Goal: Task Accomplishment & Management: Use online tool/utility

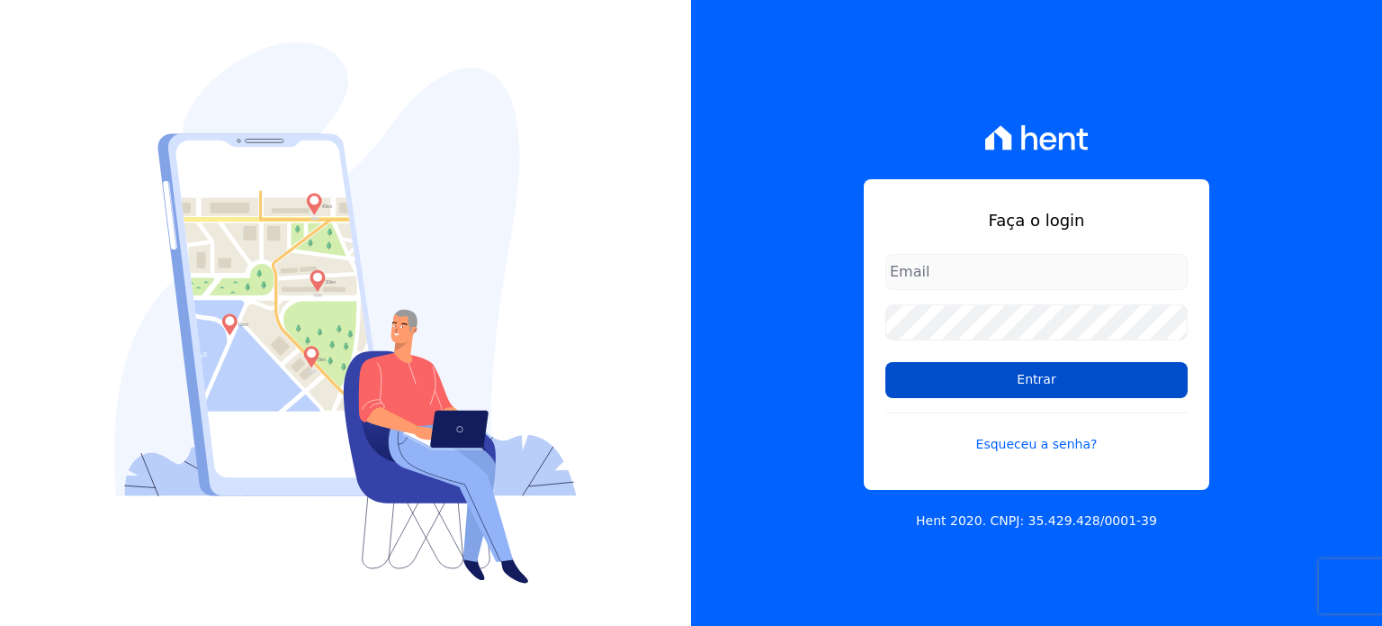
type input "[EMAIL_ADDRESS][DOMAIN_NAME]"
click at [1021, 391] on input "Entrar" at bounding box center [1037, 380] width 302 height 36
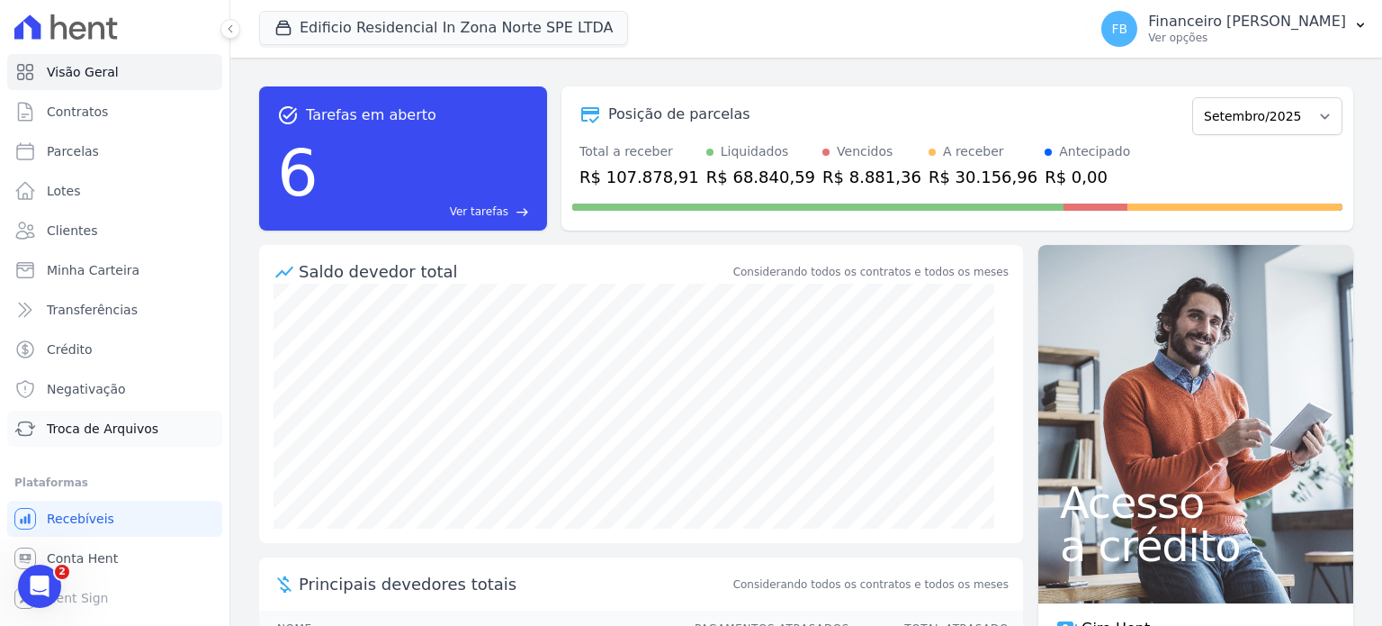
click at [94, 431] on span "Troca de Arquivos" at bounding box center [103, 428] width 112 height 18
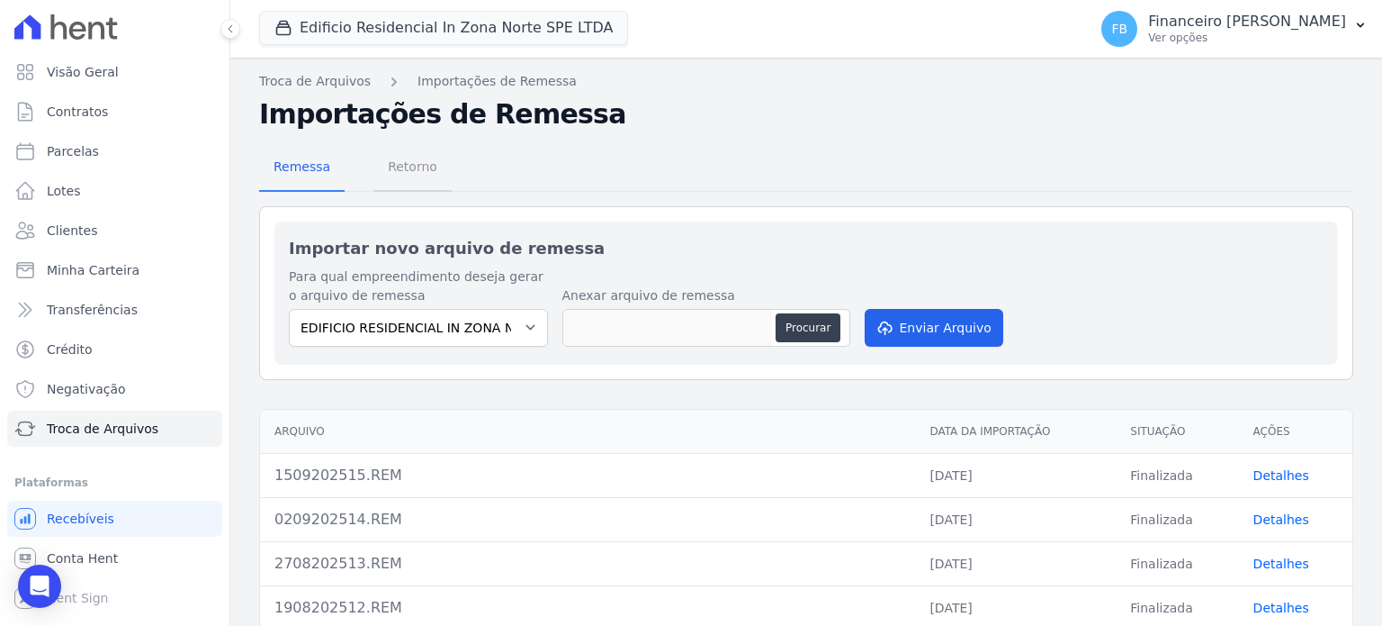
click at [404, 162] on span "Retorno" at bounding box center [412, 167] width 71 height 36
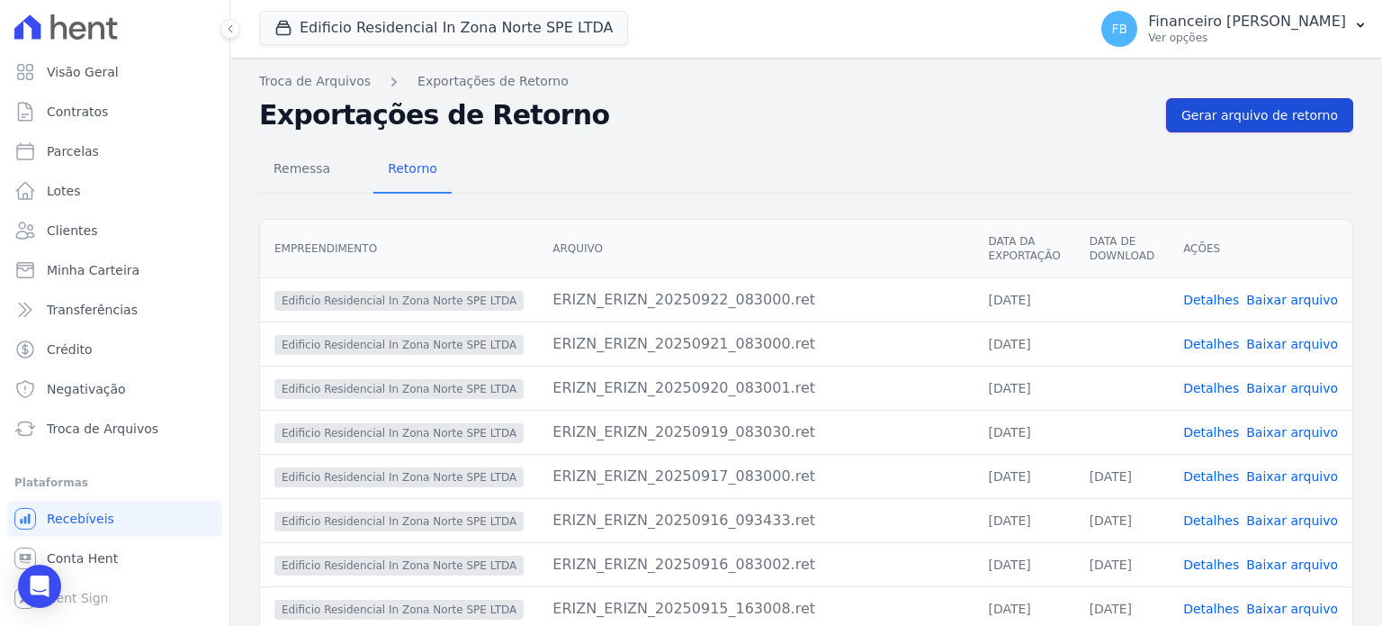
click at [1274, 114] on span "Gerar arquivo de retorno" at bounding box center [1260, 115] width 157 height 18
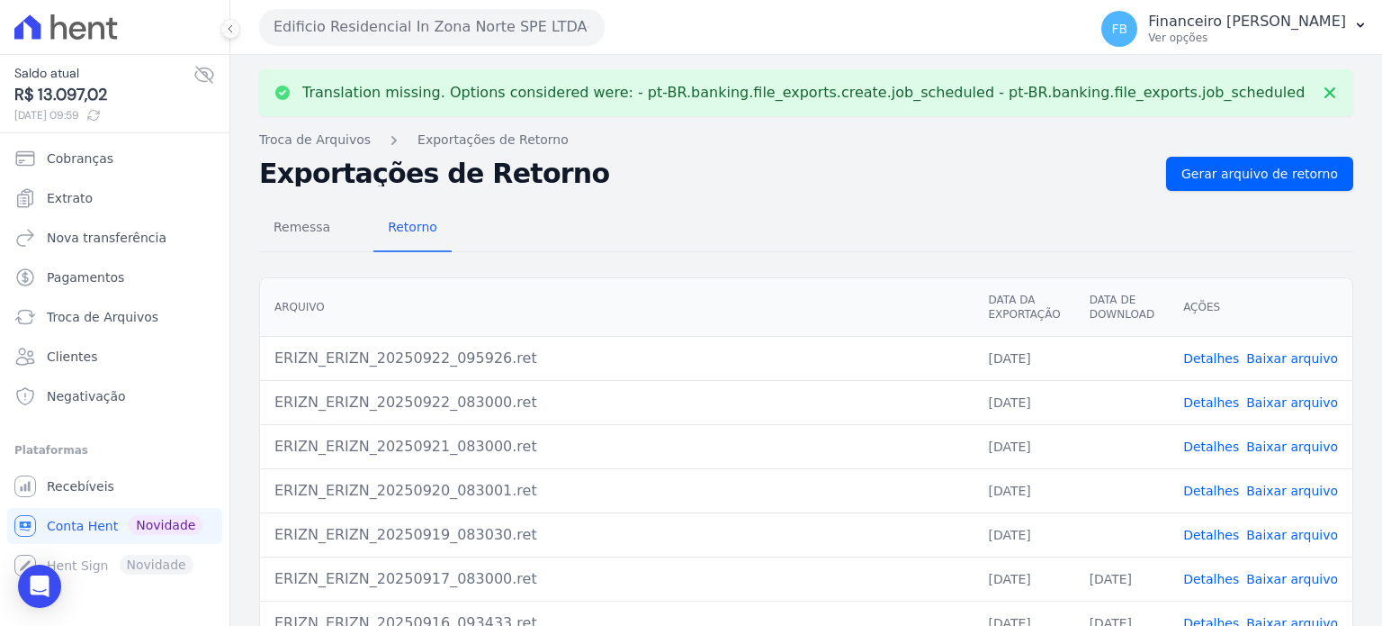
click at [1280, 532] on link "Baixar arquivo" at bounding box center [1293, 534] width 92 height 14
click at [1282, 485] on link "Baixar arquivo" at bounding box center [1293, 490] width 92 height 14
click at [1289, 446] on link "Baixar arquivo" at bounding box center [1293, 446] width 92 height 14
click at [1283, 395] on link "Baixar arquivo" at bounding box center [1293, 402] width 92 height 14
click at [1289, 355] on link "Baixar arquivo" at bounding box center [1293, 358] width 92 height 14
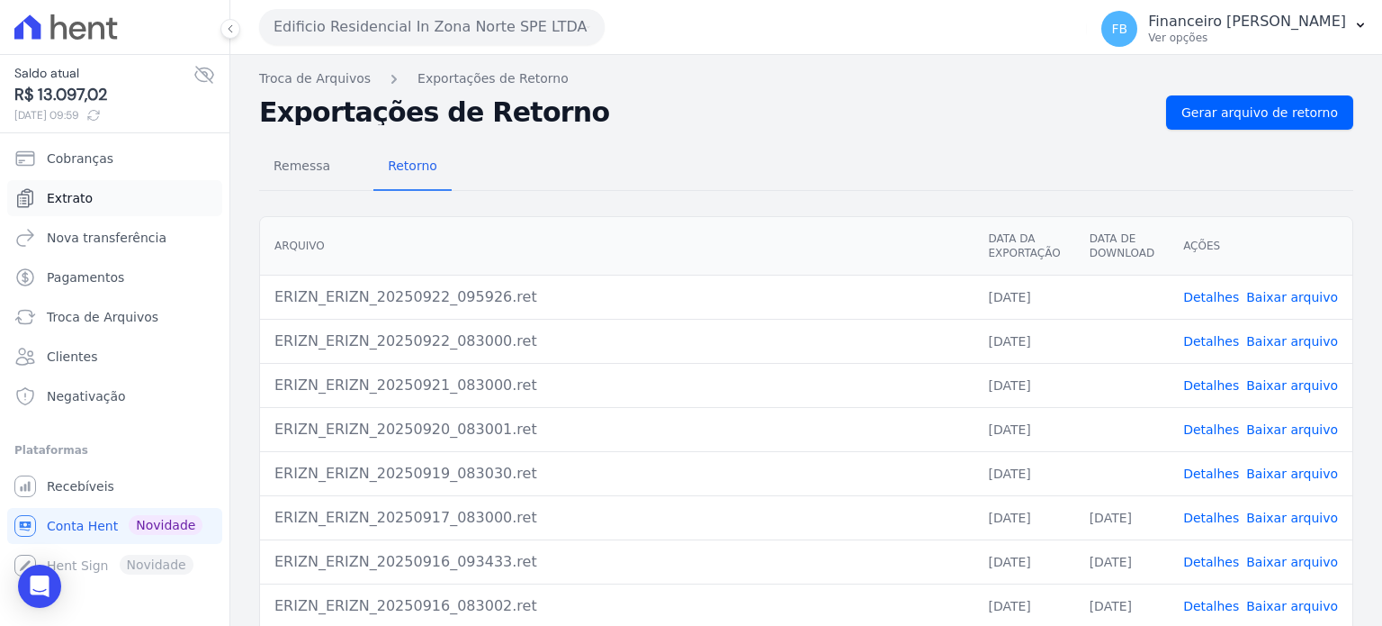
click at [145, 202] on link "Extrato" at bounding box center [114, 198] width 215 height 36
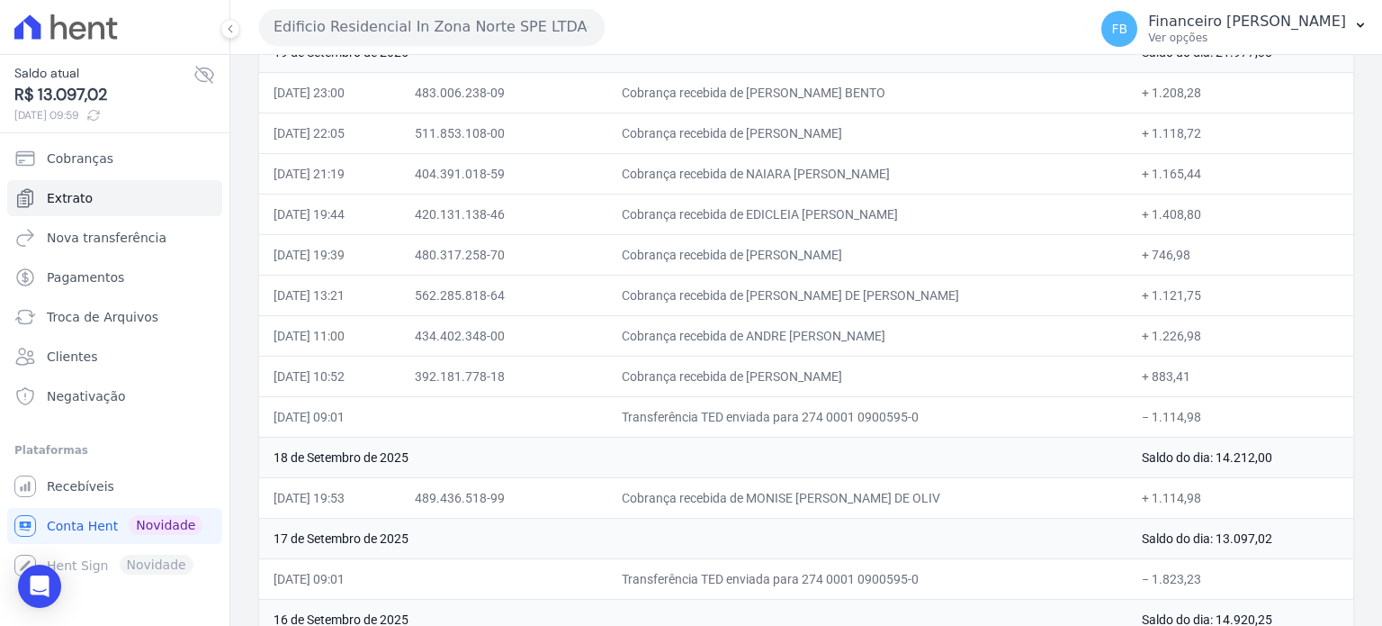
scroll to position [671, 0]
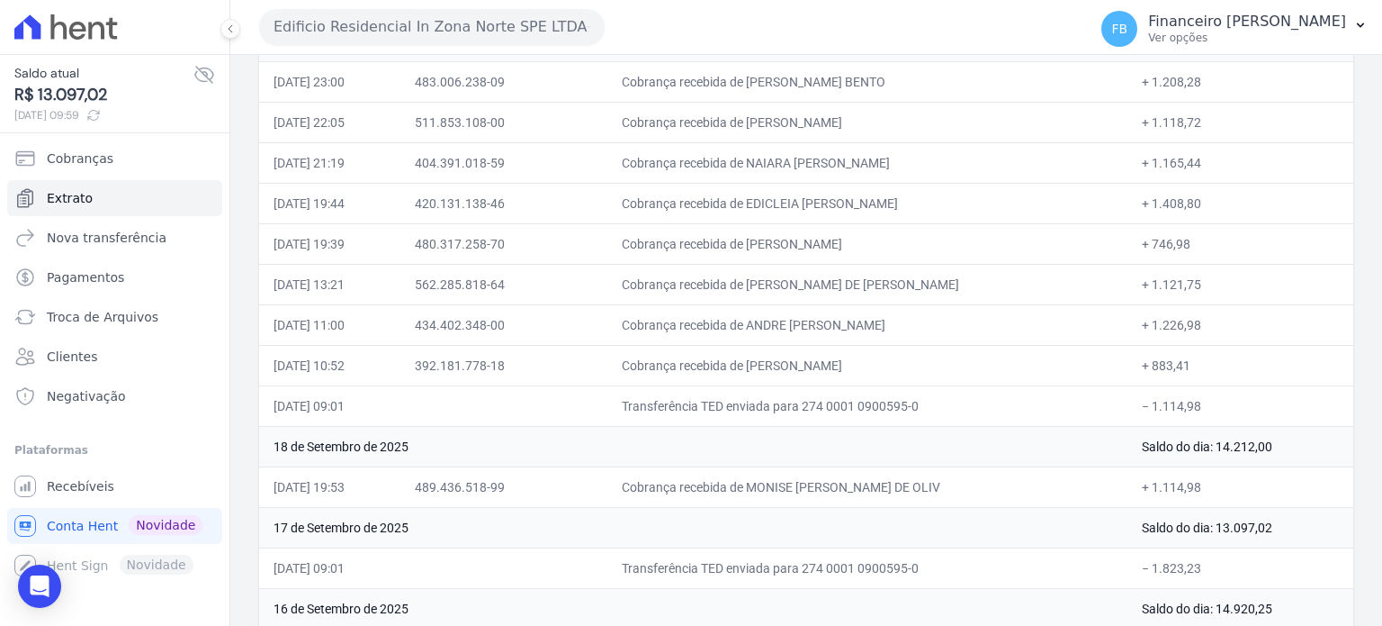
drag, startPoint x: 270, startPoint y: 264, endPoint x: 1224, endPoint y: 478, distance: 977.8
click at [428, 29] on button "Edificio Residencial In Zona Norte SPE LTDA" at bounding box center [432, 27] width 346 height 36
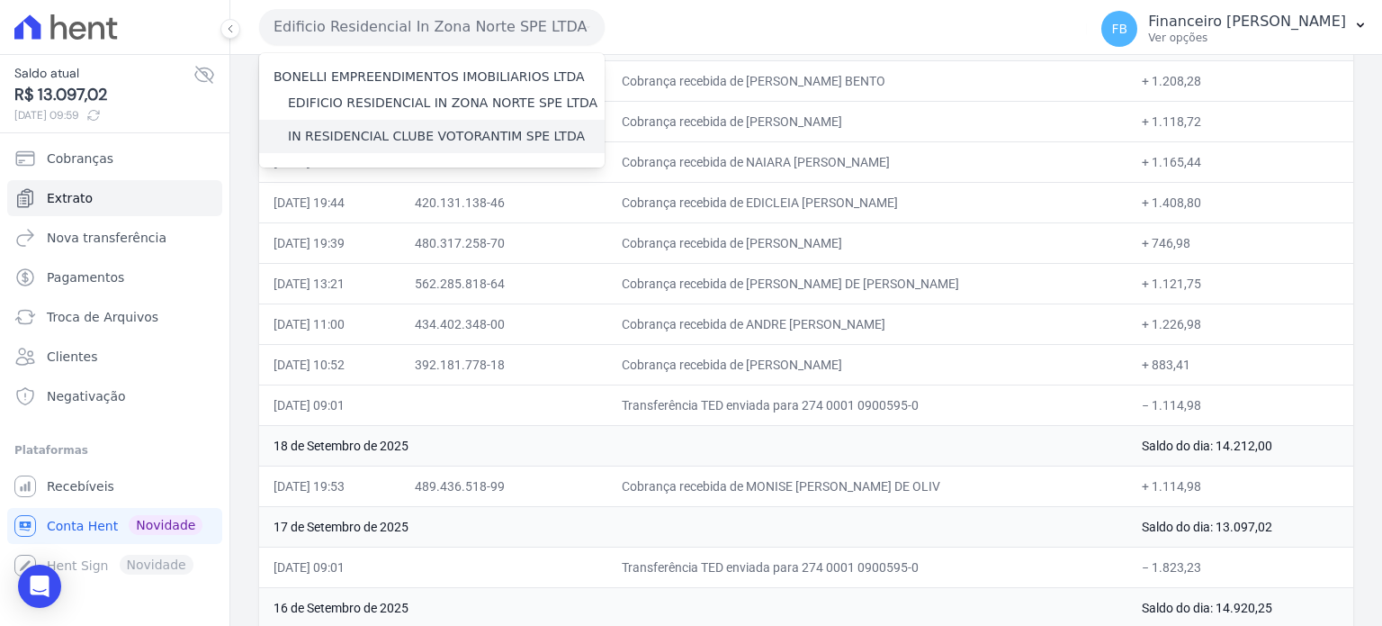
click at [439, 136] on label "IN RESIDENCIAL CLUBE VOTORANTIM SPE LTDA" at bounding box center [436, 136] width 297 height 19
click at [0, 0] on input "IN RESIDENCIAL CLUBE VOTORANTIM SPE LTDA" at bounding box center [0, 0] width 0 height 0
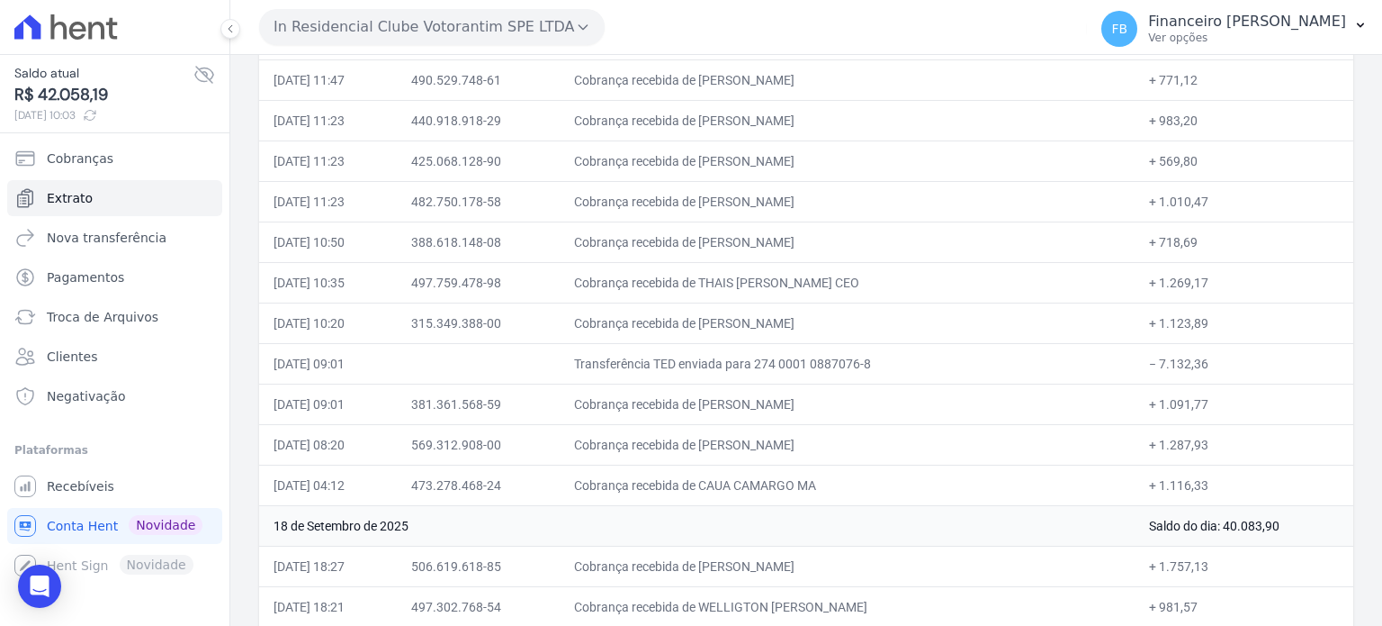
scroll to position [1859, 0]
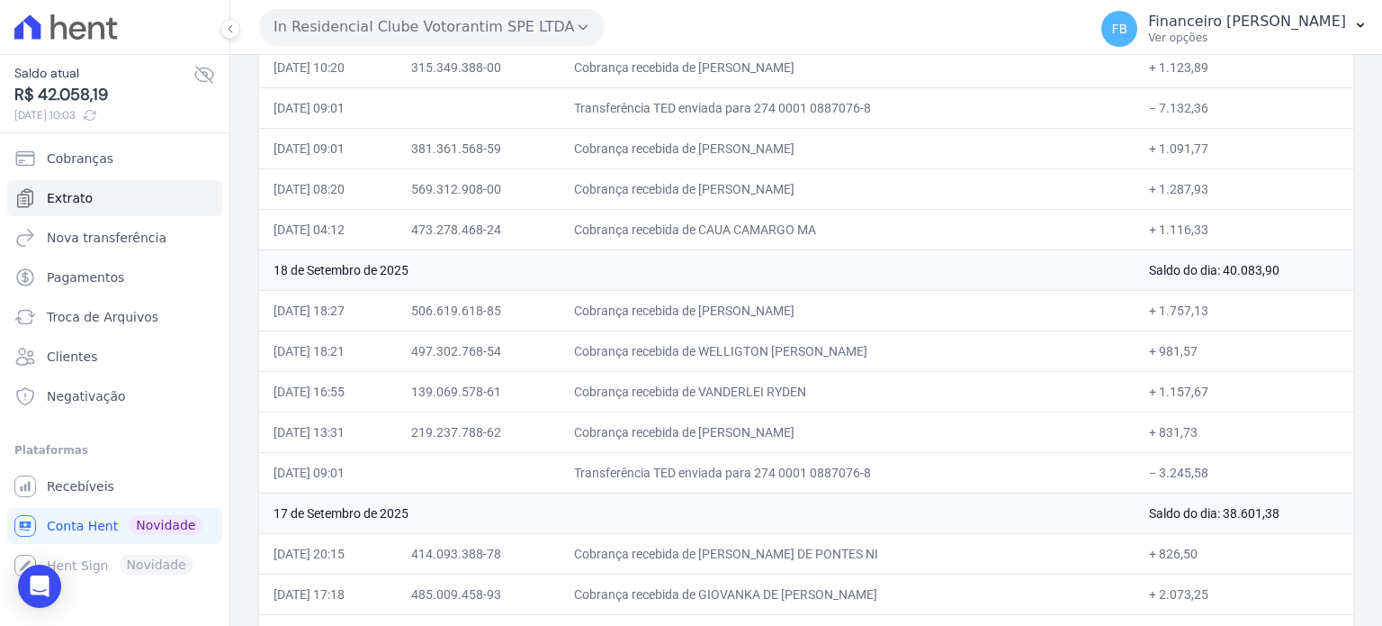
drag, startPoint x: 276, startPoint y: 302, endPoint x: 1215, endPoint y: 447, distance: 949.9
click at [108, 483] on link "Recebíveis" at bounding box center [114, 486] width 215 height 36
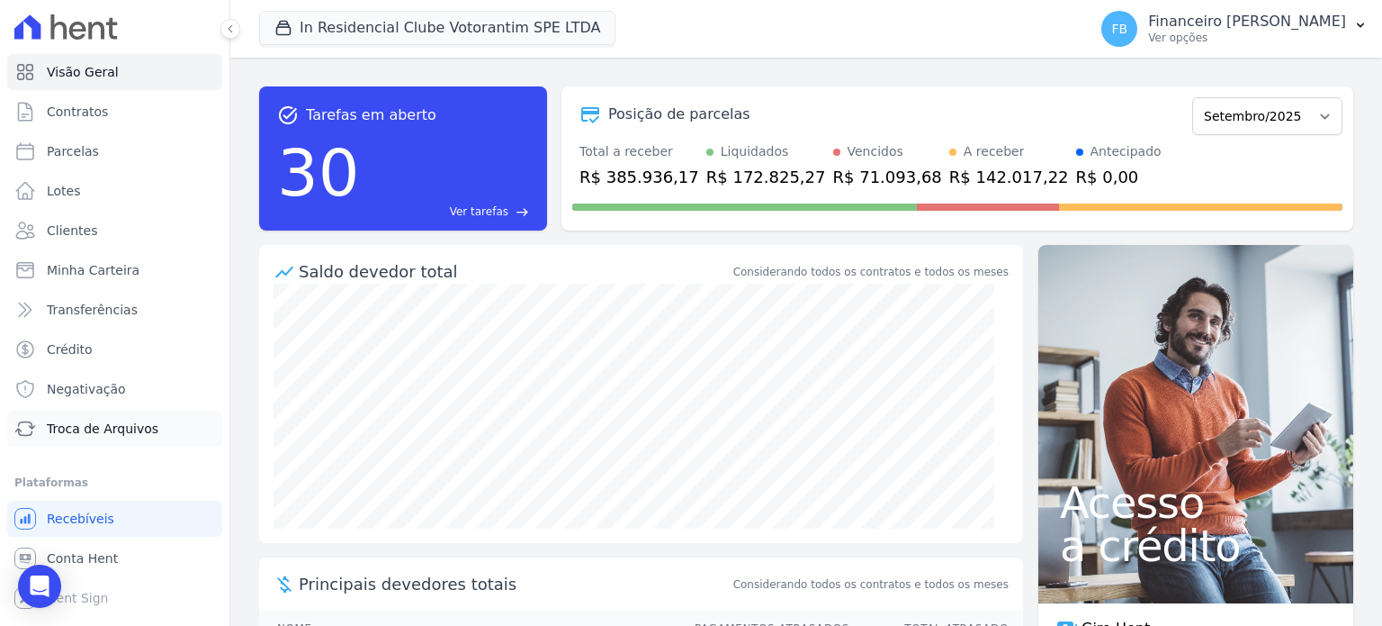
click at [114, 424] on span "Troca de Arquivos" at bounding box center [103, 428] width 112 height 18
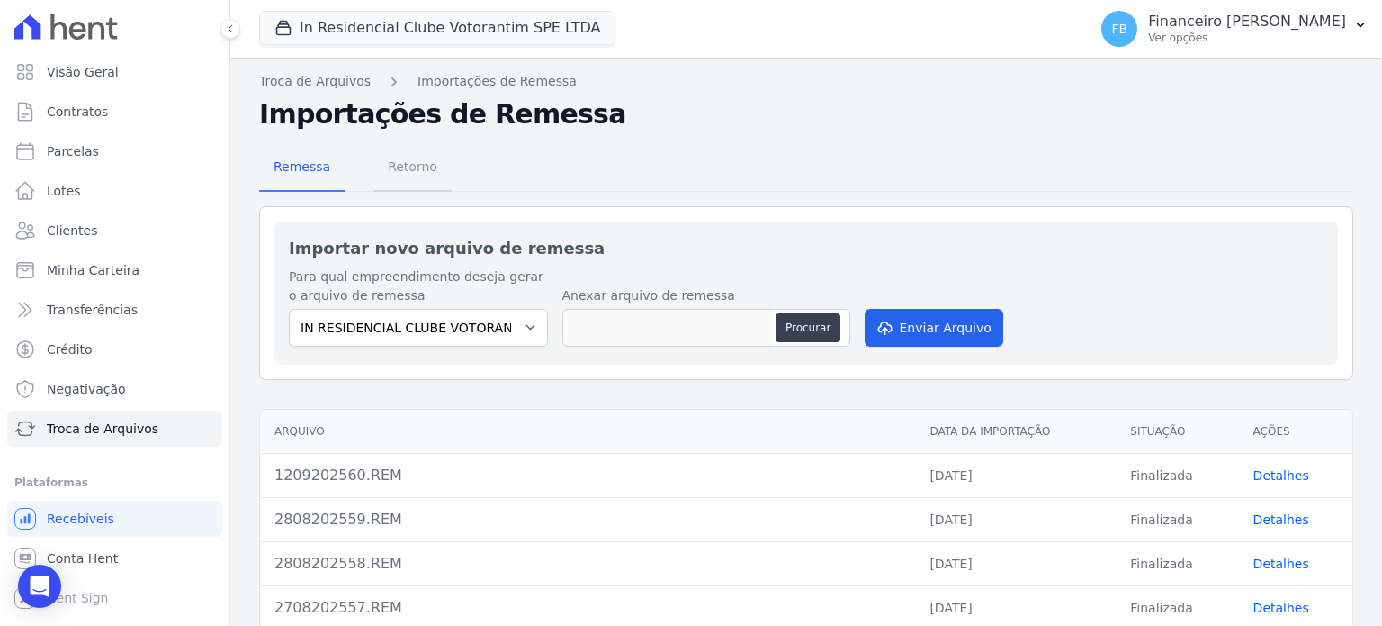
click at [397, 165] on span "Retorno" at bounding box center [412, 167] width 71 height 36
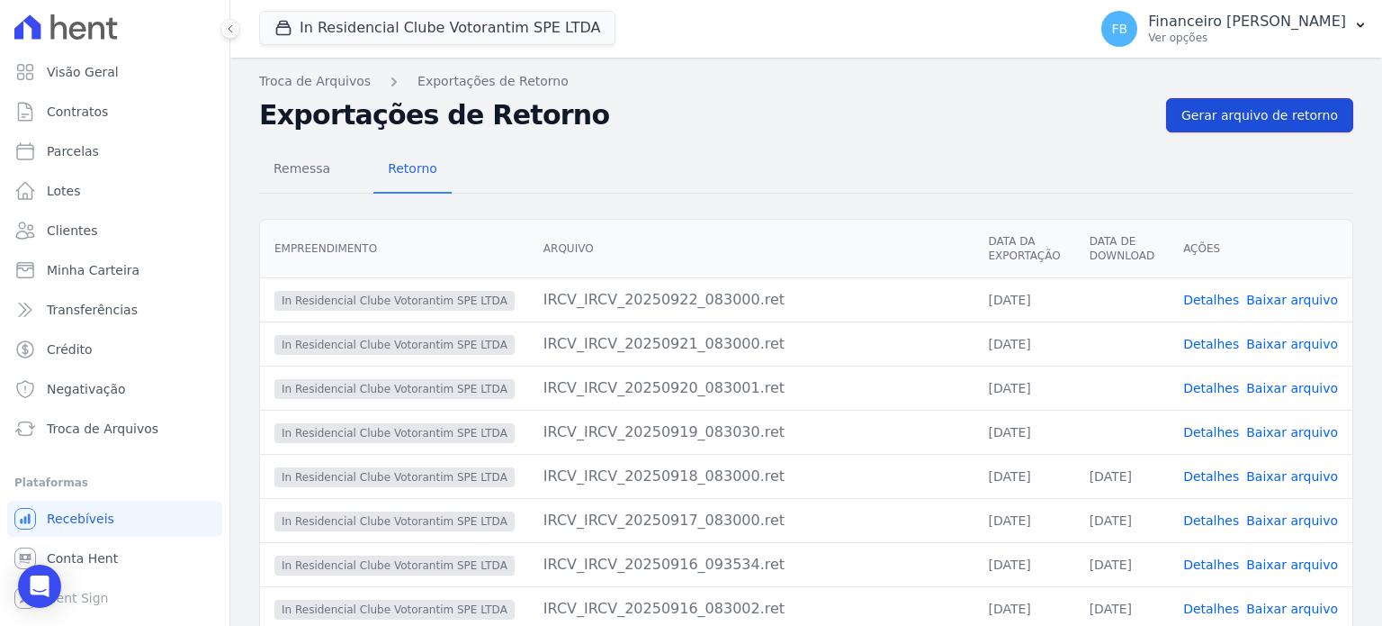
click at [1282, 104] on link "Gerar arquivo de retorno" at bounding box center [1259, 115] width 187 height 34
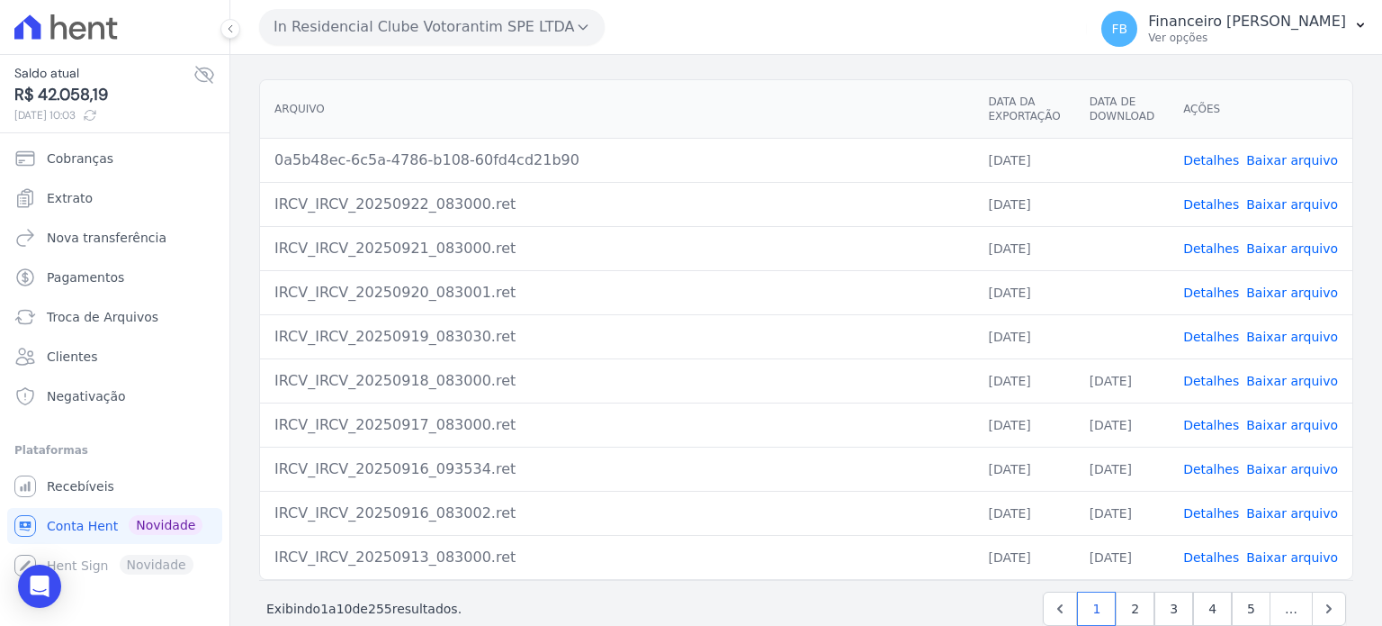
scroll to position [226, 0]
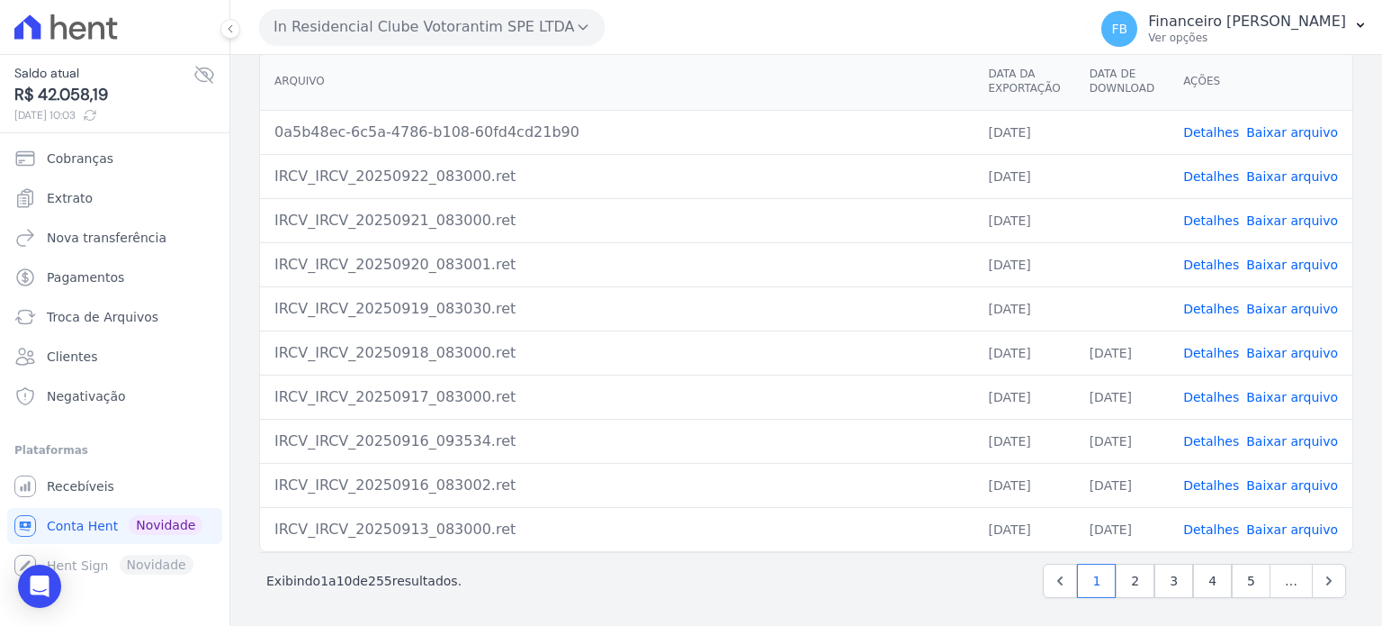
click at [1289, 306] on link "Baixar arquivo" at bounding box center [1293, 309] width 92 height 14
click at [1292, 262] on link "Baixar arquivo" at bounding box center [1293, 264] width 92 height 14
click at [1303, 215] on link "Baixar arquivo" at bounding box center [1293, 220] width 92 height 14
click at [1304, 169] on link "Baixar arquivo" at bounding box center [1293, 176] width 92 height 14
click at [1294, 128] on link "Baixar arquivo" at bounding box center [1293, 132] width 92 height 14
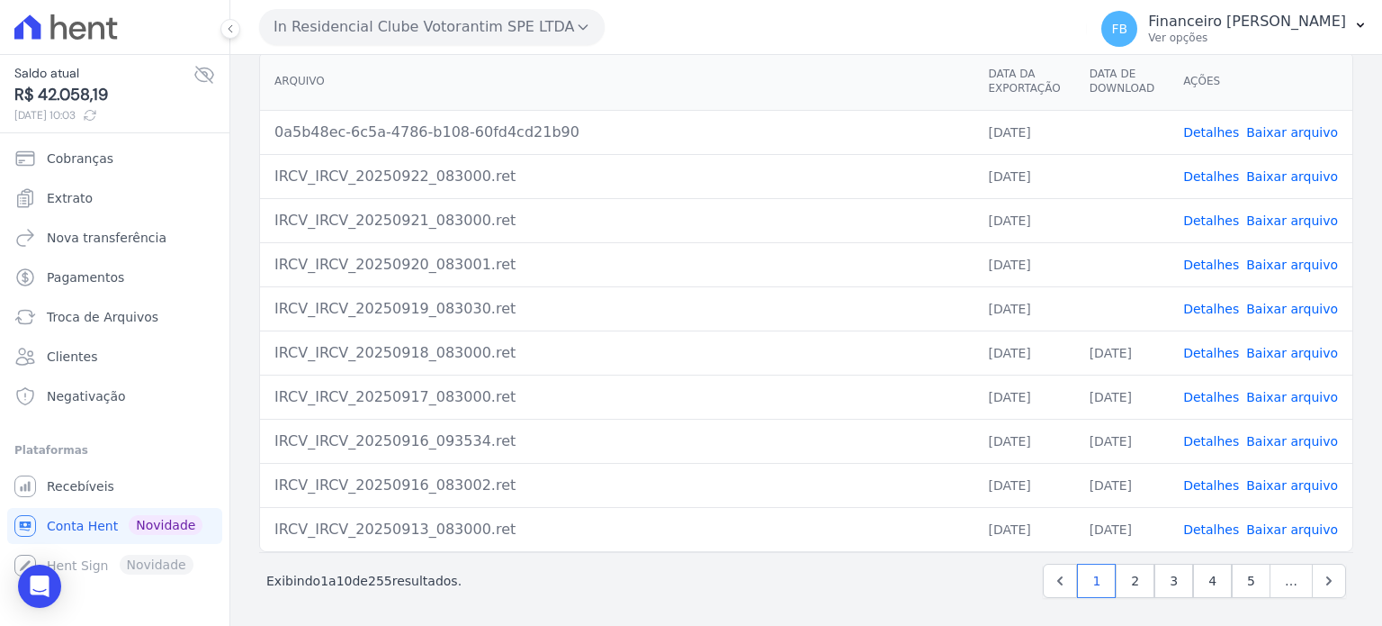
scroll to position [165, 0]
click at [450, 24] on button "In Residencial Clube Votorantim SPE LTDA" at bounding box center [432, 27] width 346 height 36
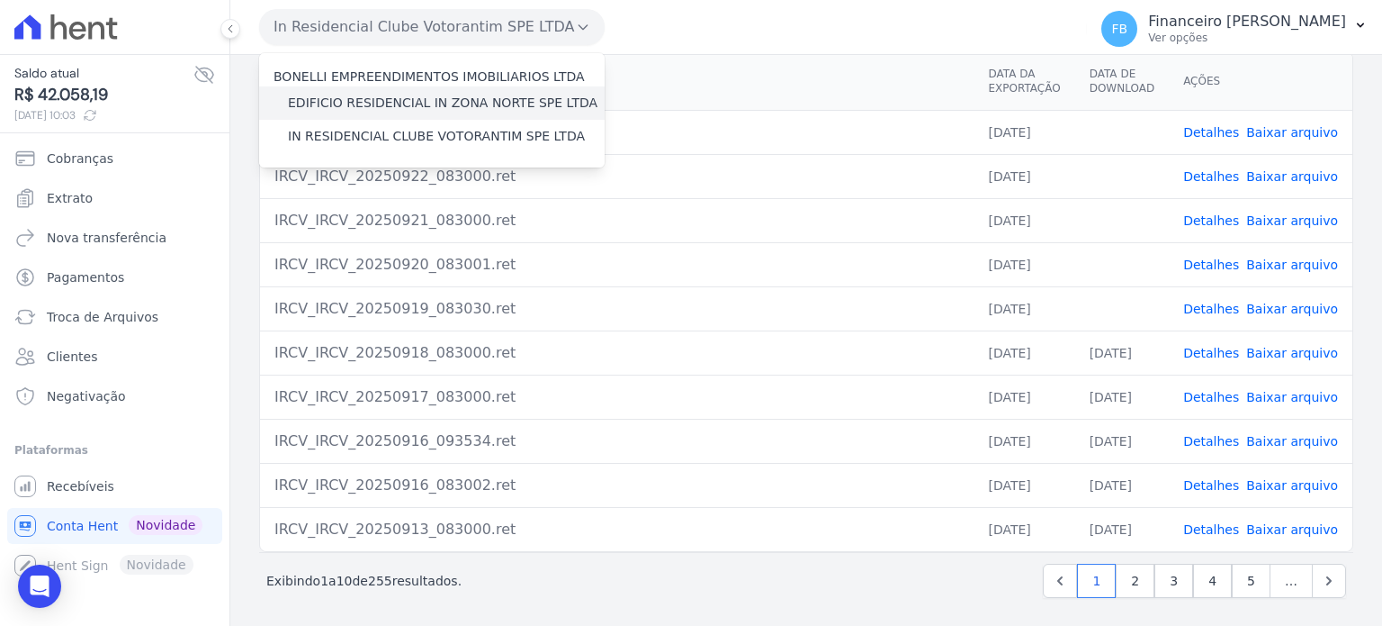
click at [428, 104] on label "EDIFICIO RESIDENCIAL IN ZONA NORTE SPE LTDA" at bounding box center [443, 103] width 310 height 19
click at [0, 0] on input "EDIFICIO RESIDENCIAL IN ZONA NORTE SPE LTDA" at bounding box center [0, 0] width 0 height 0
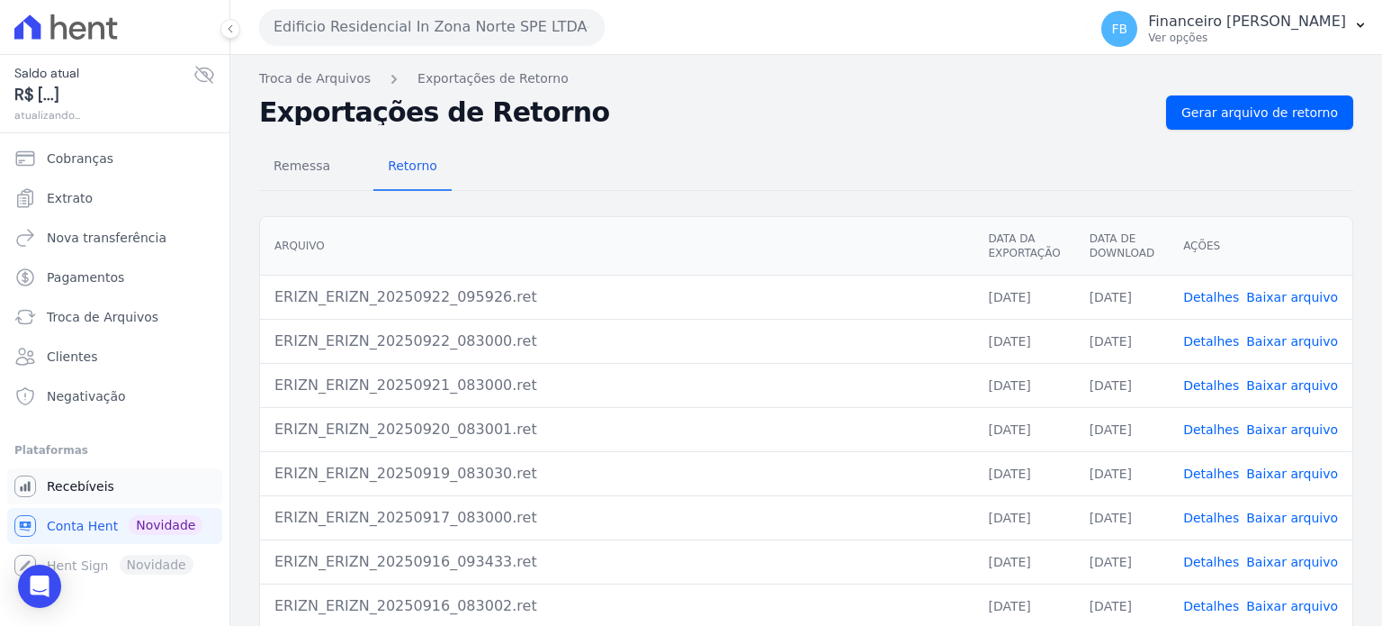
click at [108, 491] on link "Recebíveis" at bounding box center [114, 486] width 215 height 36
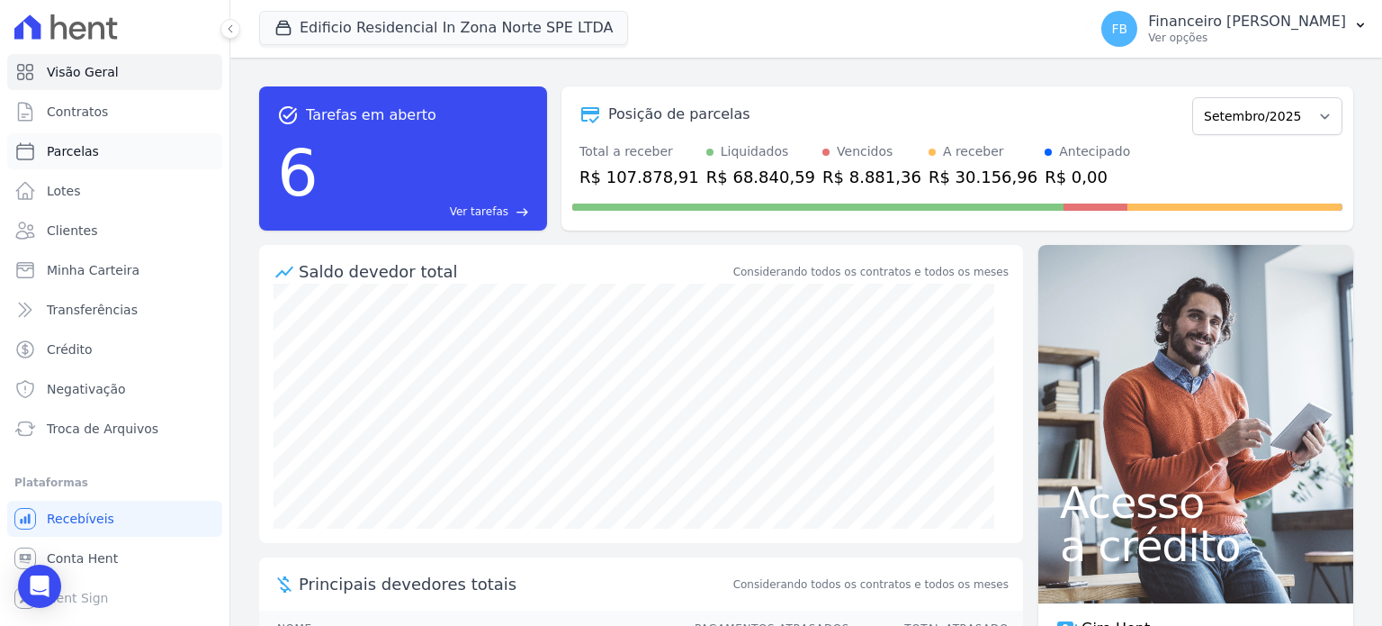
click at [72, 151] on span "Parcelas" at bounding box center [73, 151] width 52 height 18
select select
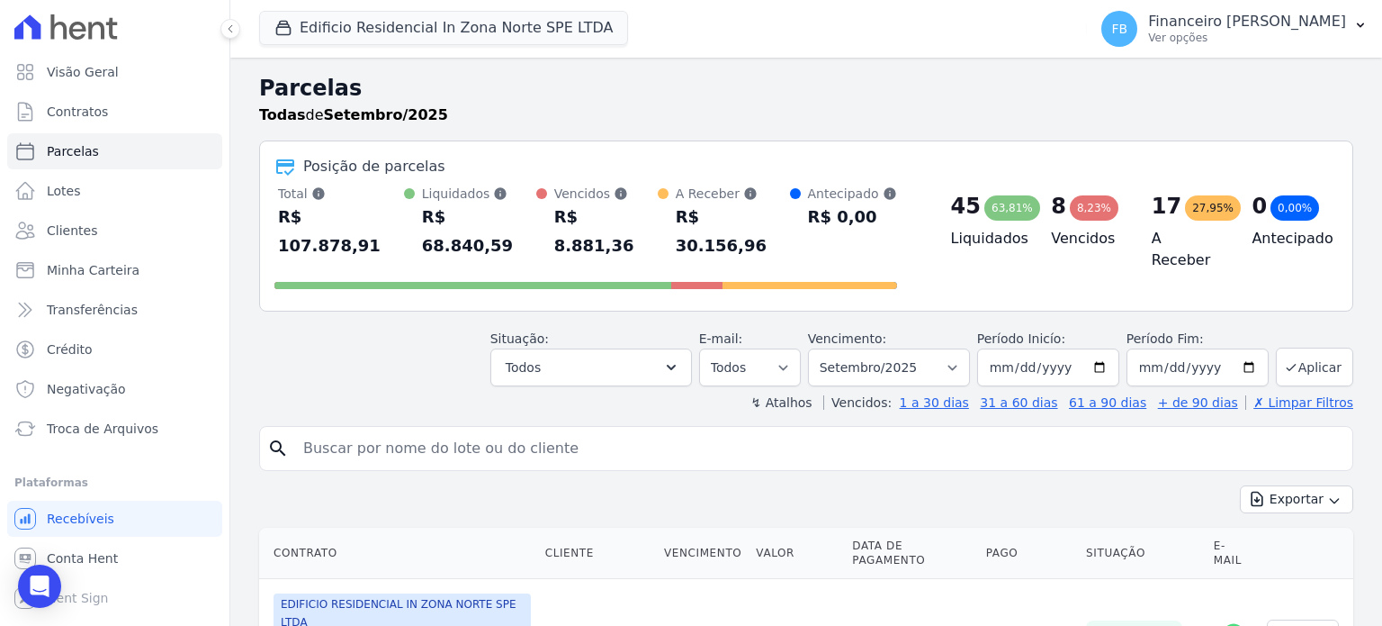
click at [382, 430] on input "search" at bounding box center [819, 448] width 1053 height 36
type input "edilaine"
select select
